Goal: Task Accomplishment & Management: Use online tool/utility

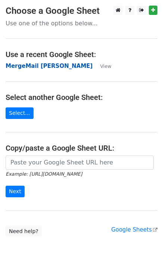
click at [20, 65] on strong "MergeMail Elizabeth Turner" at bounding box center [49, 66] width 87 height 7
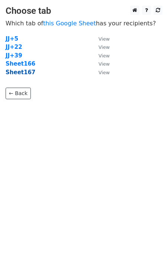
click at [23, 75] on strong "Sheet167" at bounding box center [21, 72] width 30 height 7
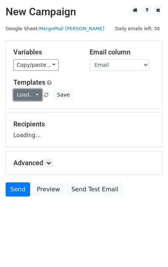
click at [28, 99] on link "Load..." at bounding box center [27, 95] width 29 height 12
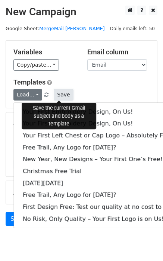
click at [63, 93] on button "Save" at bounding box center [63, 95] width 19 height 12
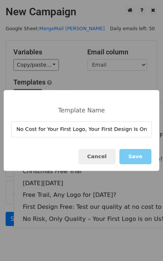
type input "No Cost for Your First Logo, Your First Design Is On Us!"
click at [144, 162] on button "Save" at bounding box center [135, 156] width 32 height 15
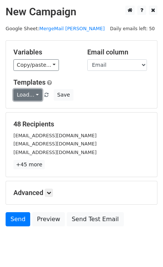
click at [22, 95] on link "Load..." at bounding box center [27, 95] width 29 height 12
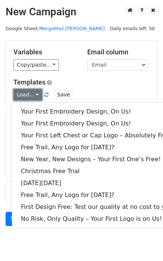
click at [24, 95] on link "Load..." at bounding box center [27, 95] width 29 height 12
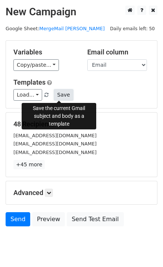
click at [61, 94] on button "Save" at bounding box center [63, 95] width 19 height 12
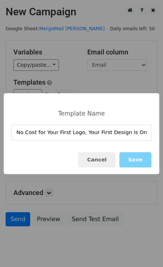
type input "No Cost for Your First Logo, Your First Design Is On Us!"
click at [139, 156] on button "Save" at bounding box center [135, 159] width 32 height 15
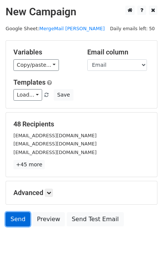
click at [22, 215] on link "Send" at bounding box center [18, 219] width 25 height 14
